Goal: Obtain resource: Obtain resource

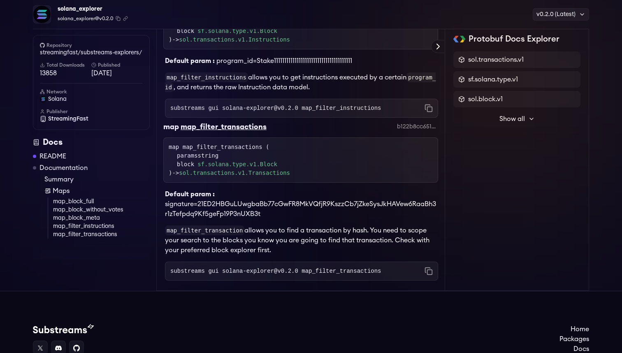
scroll to position [534, 0]
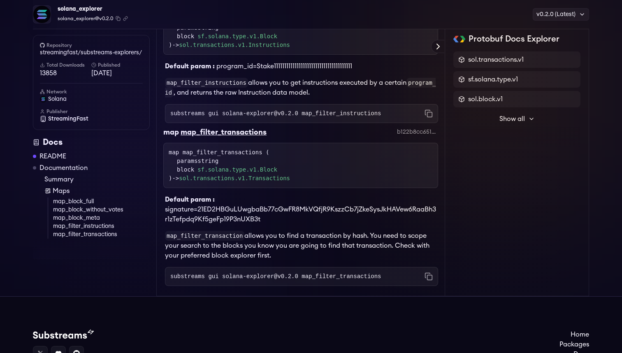
click at [224, 152] on div "map map_filter_transactions ( paramsstring block sf.solana.type.v1.Block ) -> s…" at bounding box center [301, 165] width 264 height 35
click at [230, 152] on div "map map_filter_transactions ( paramsstring block sf.solana.type.v1.Block ) -> s…" at bounding box center [301, 165] width 264 height 35
click at [216, 152] on div "map map_filter_transactions ( paramsstring block sf.solana.type.v1.Block ) -> s…" at bounding box center [301, 165] width 264 height 35
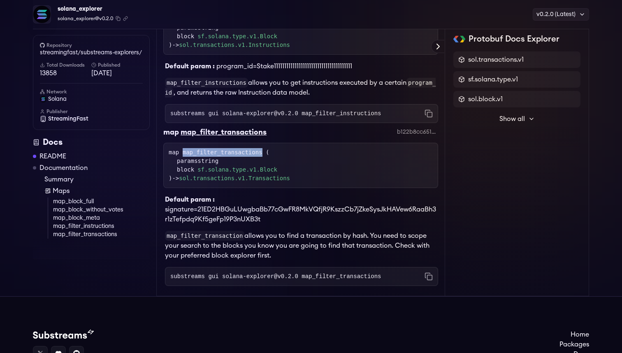
click at [216, 152] on div "map map_filter_transactions ( paramsstring block sf.solana.type.v1.Block ) -> s…" at bounding box center [301, 165] width 264 height 35
copy div "map_filter_transactions"
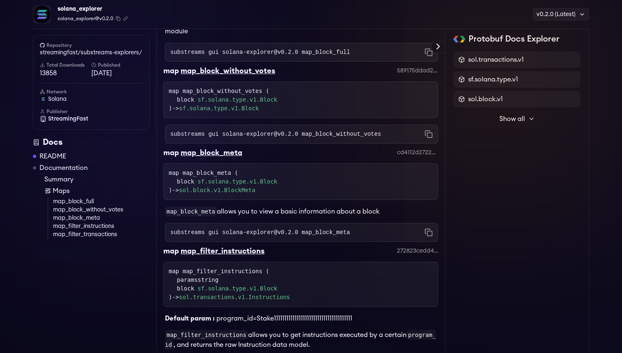
scroll to position [273, 0]
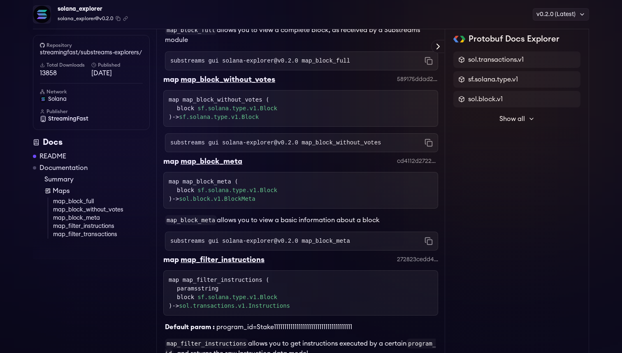
click at [317, 145] on code "substreams gui solana-explorer@v0.2.0 map_block_without_votes" at bounding box center [275, 143] width 210 height 8
copy code "map_block_without_votes"
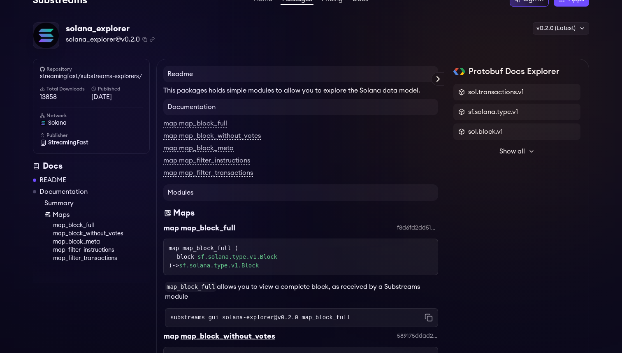
scroll to position [0, 0]
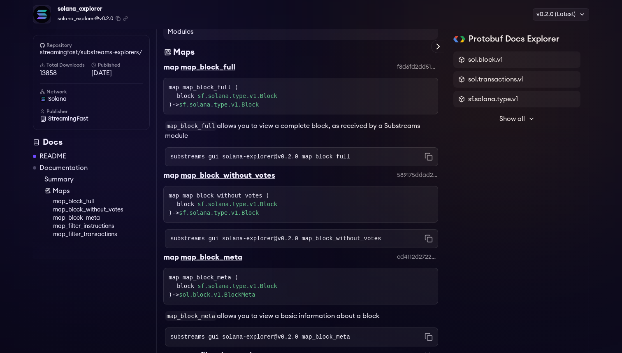
scroll to position [171, 0]
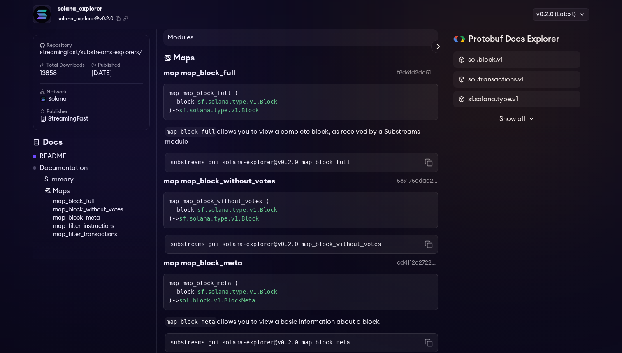
click at [328, 164] on code "substreams gui solana-explorer@v0.2.0 map_block_full" at bounding box center [260, 162] width 180 height 8
copy code "map_block_full"
click at [339, 238] on div "substreams gui solana-explorer@v0.2.0 map_block_without_votes Copied!" at bounding box center [301, 244] width 273 height 19
click at [339, 241] on code "substreams gui solana-explorer@v0.2.0 map_block_without_votes" at bounding box center [275, 244] width 210 height 8
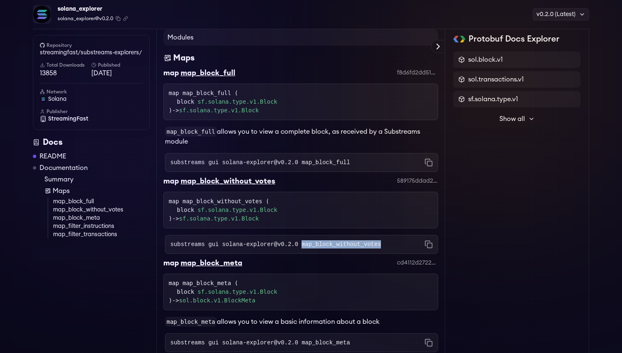
click at [339, 241] on code "substreams gui solana-explorer@v0.2.0 map_block_without_votes" at bounding box center [275, 244] width 210 height 8
copy code "map_block_without_votes"
